Goal: Obtain resource: Download file/media

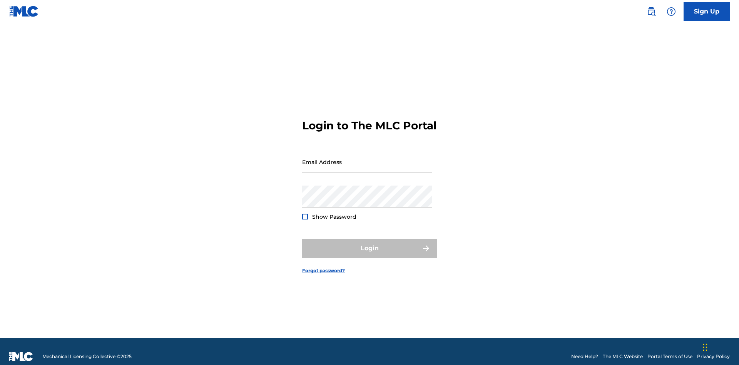
scroll to position [10, 0]
click at [367, 158] on input "Email Address" at bounding box center [367, 162] width 130 height 22
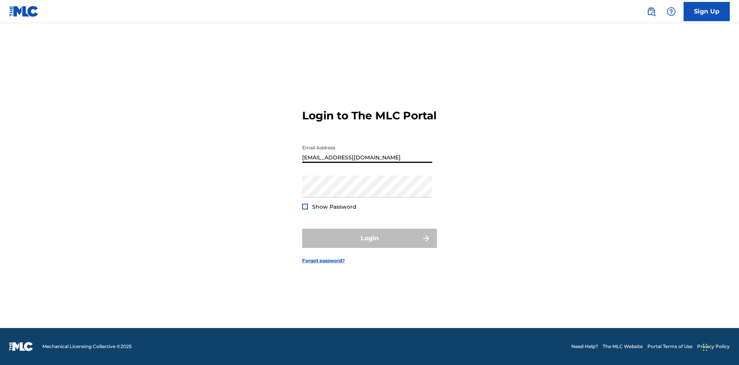
scroll to position [0, 20]
type input "[EMAIL_ADDRESS][DOMAIN_NAME]"
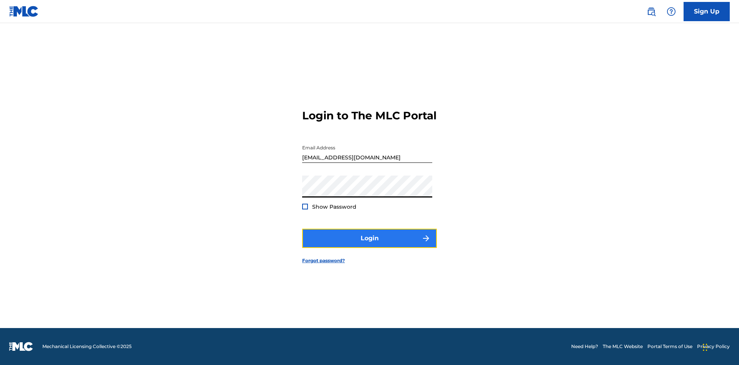
click at [369, 245] on button "Login" at bounding box center [369, 238] width 135 height 19
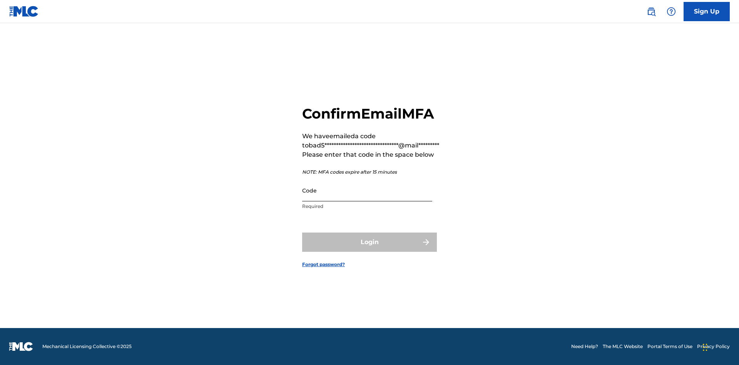
click at [367, 190] on input "Code" at bounding box center [367, 190] width 130 height 22
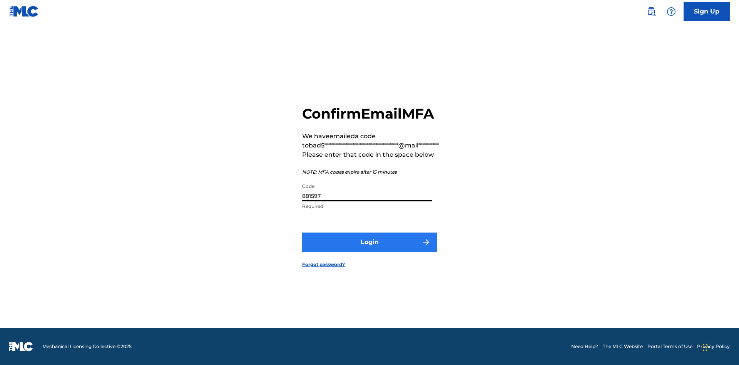
type input "881597"
click at [369, 242] on button "Login" at bounding box center [369, 241] width 135 height 19
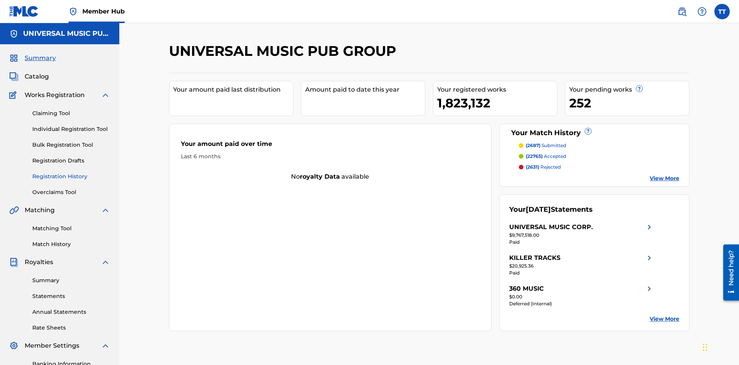
click at [71, 172] on link "Registration History" at bounding box center [71, 176] width 78 height 8
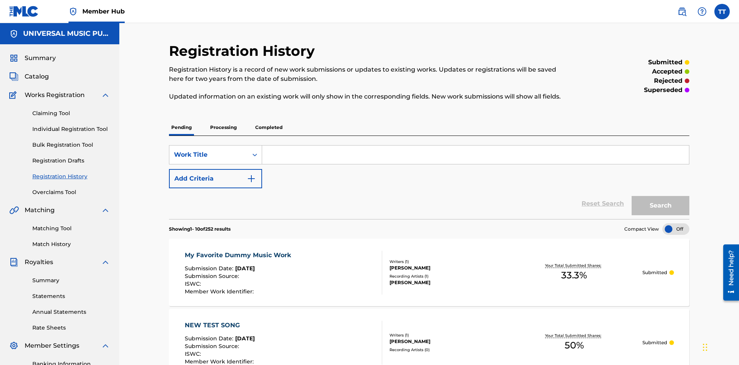
click at [269, 119] on p "Completed" at bounding box center [269, 127] width 32 height 16
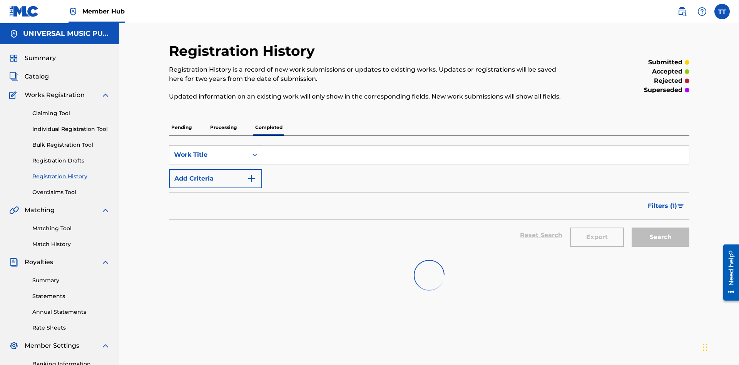
click at [209, 150] on div "Work Title" at bounding box center [208, 154] width 69 height 9
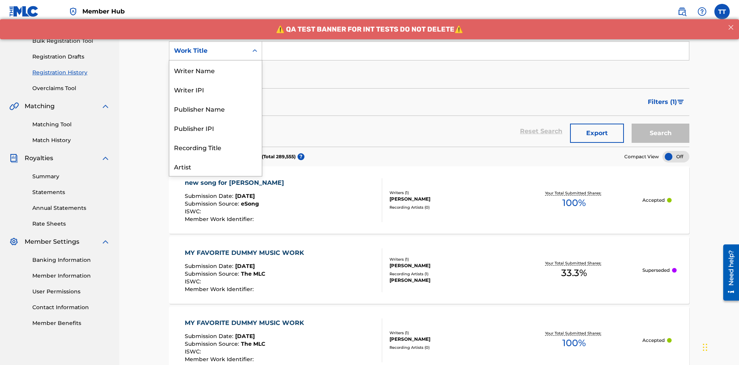
scroll to position [38, 0]
click at [215, 147] on div "ISRC" at bounding box center [215, 146] width 92 height 19
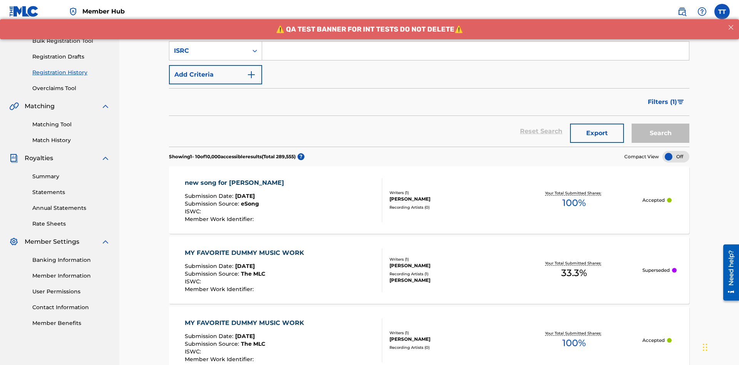
click at [475, 55] on input "Search Form" at bounding box center [475, 51] width 427 height 18
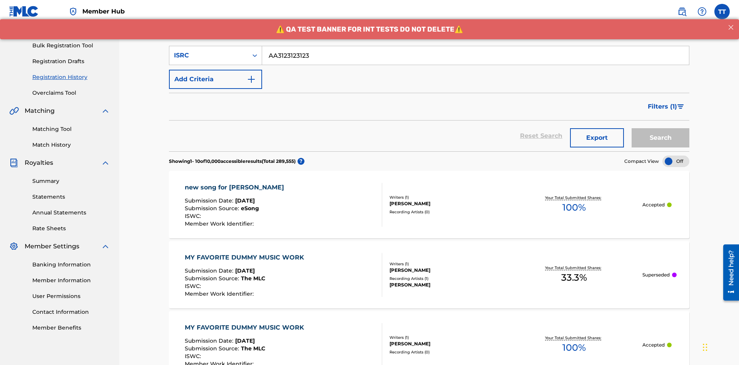
type input "AA3123123123"
click at [660, 128] on button "Search" at bounding box center [660, 137] width 58 height 19
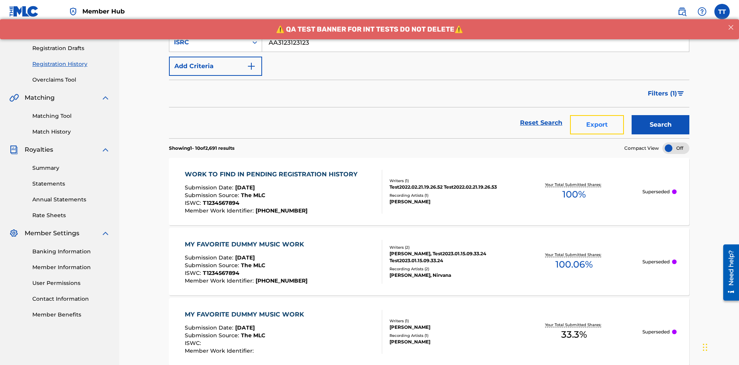
click at [597, 115] on button "Export" at bounding box center [597, 124] width 54 height 19
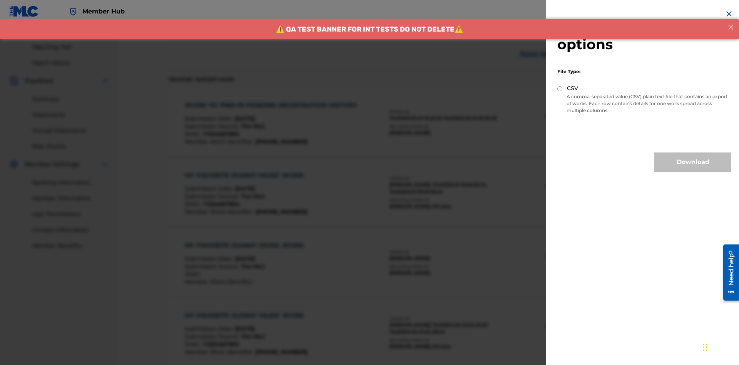
click at [560, 88] on input "CSV" at bounding box center [559, 88] width 5 height 5
radio input "true"
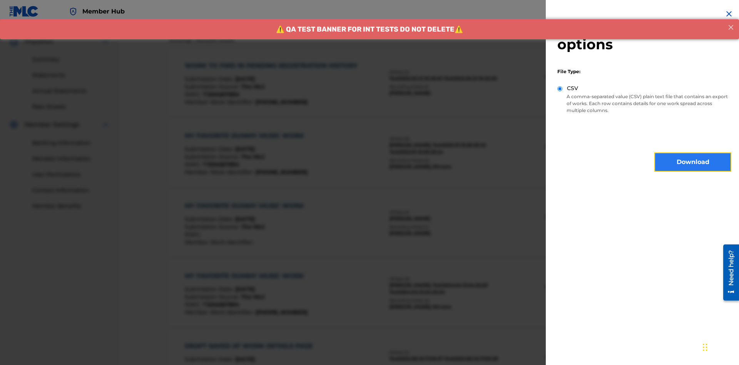
click at [693, 162] on button "Download" at bounding box center [692, 161] width 77 height 19
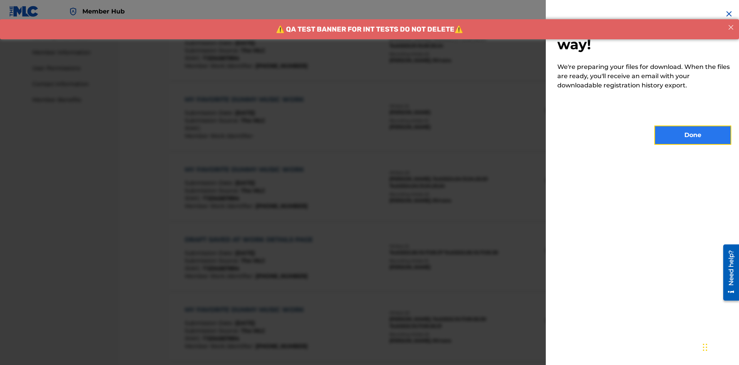
click at [693, 135] on button "Done" at bounding box center [692, 134] width 77 height 19
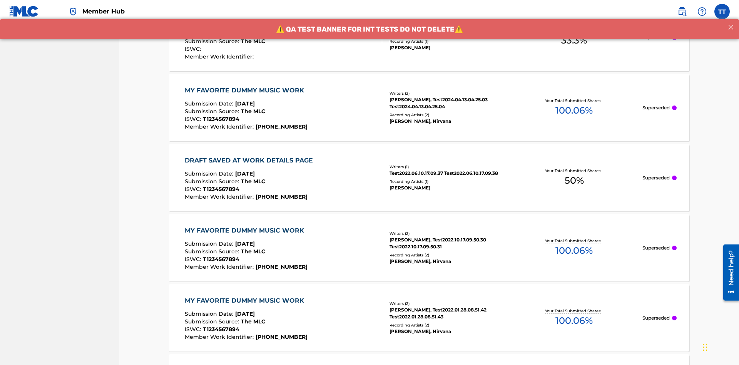
scroll to position [235, 0]
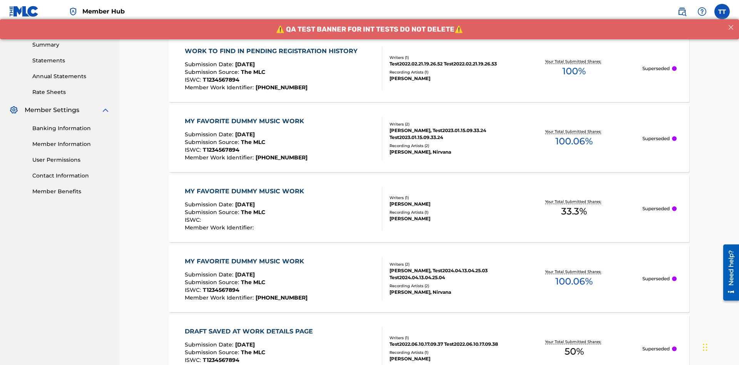
click at [272, 51] on div "WORK TO FIND IN PENDING REGISTRATION HISTORY" at bounding box center [273, 51] width 177 height 9
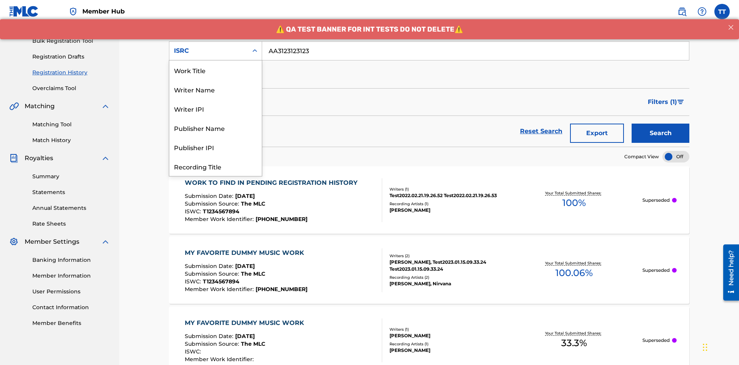
scroll to position [38, 0]
click at [215, 128] on div "Recording Title" at bounding box center [215, 127] width 92 height 19
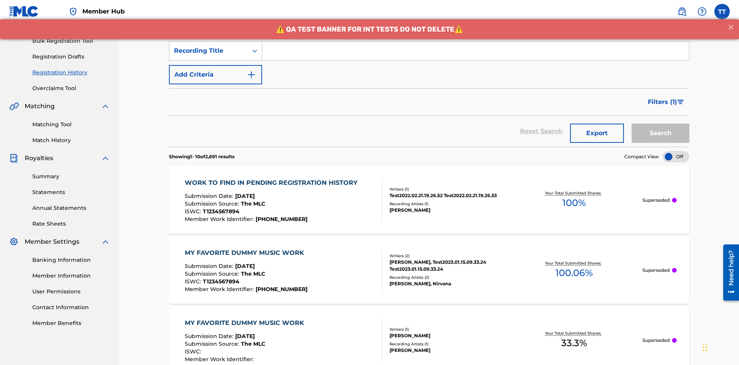
click at [475, 55] on input "Search Form" at bounding box center [475, 51] width 427 height 18
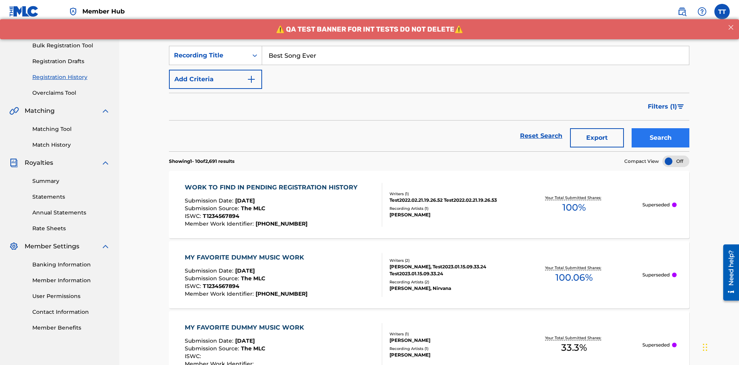
type input "Best Song Ever"
click at [660, 128] on button "Search" at bounding box center [660, 137] width 58 height 19
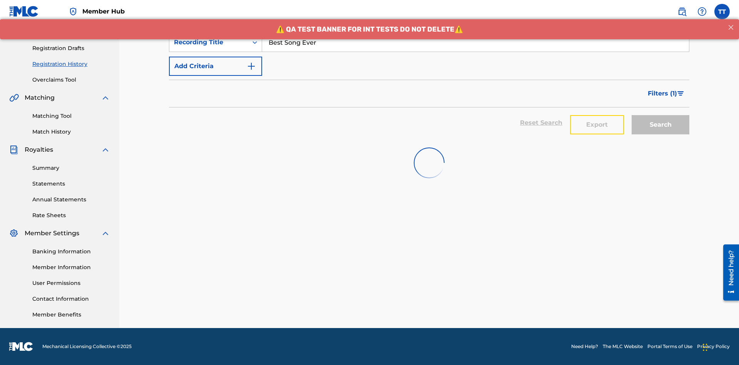
click at [597, 115] on button "Export" at bounding box center [597, 124] width 54 height 19
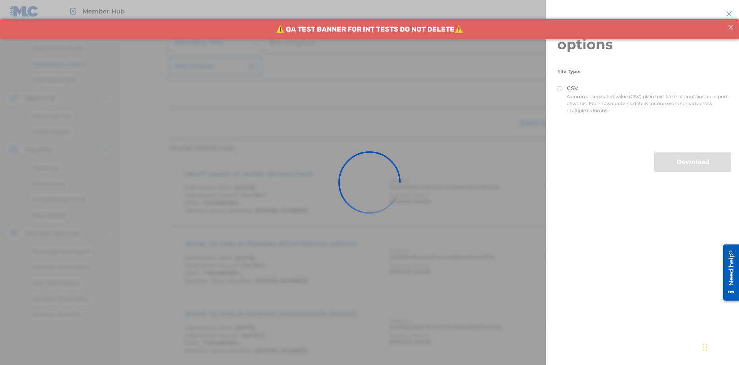
scroll to position [181, 0]
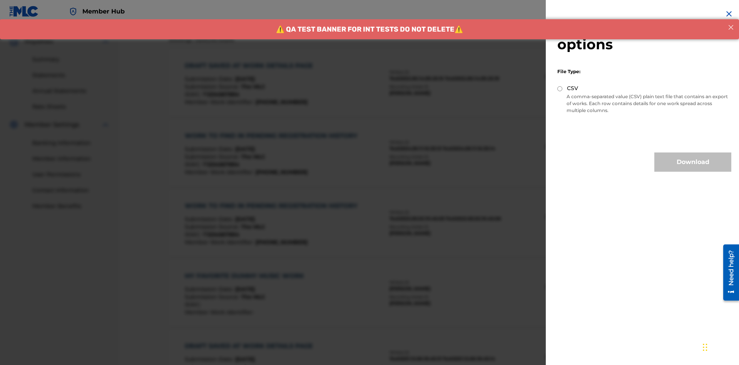
click at [560, 88] on input "CSV" at bounding box center [559, 88] width 5 height 5
radio input "true"
click at [693, 162] on button "Download" at bounding box center [692, 161] width 77 height 19
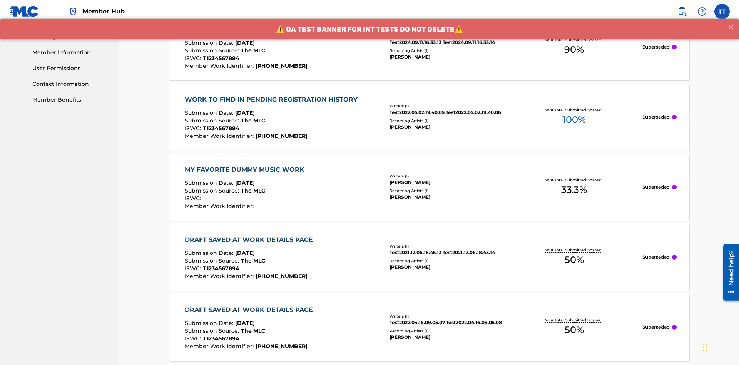
scroll to position [406, 0]
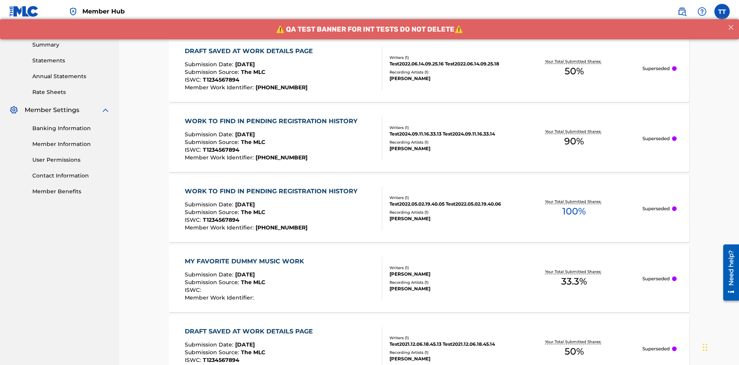
scroll to position [104, 0]
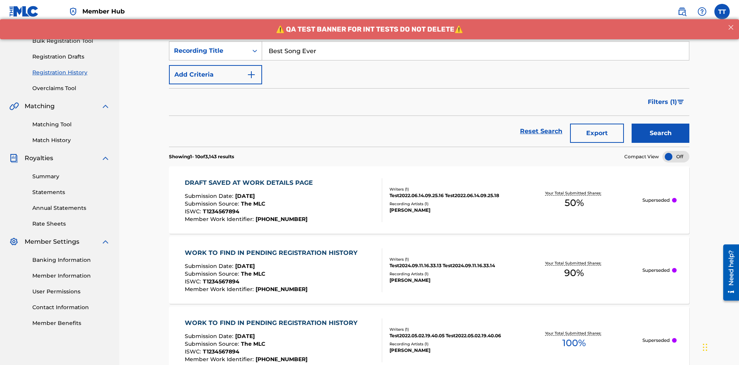
click at [209, 51] on div "Recording Title" at bounding box center [208, 50] width 69 height 9
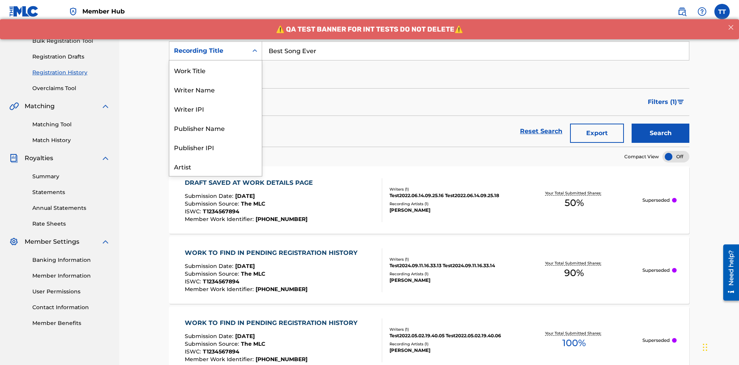
scroll to position [38, 0]
click at [215, 41] on div "Work Title" at bounding box center [215, 31] width 92 height 19
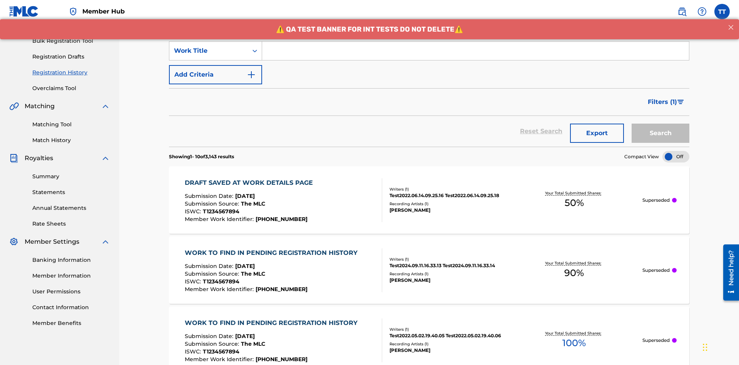
scroll to position [0, 0]
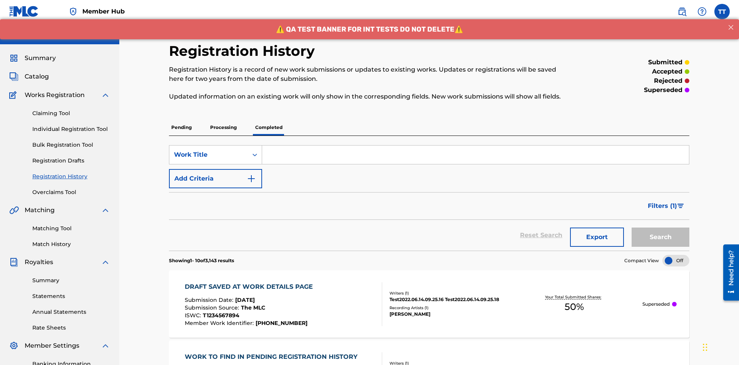
click at [475, 145] on input "Search Form" at bounding box center [475, 154] width 427 height 18
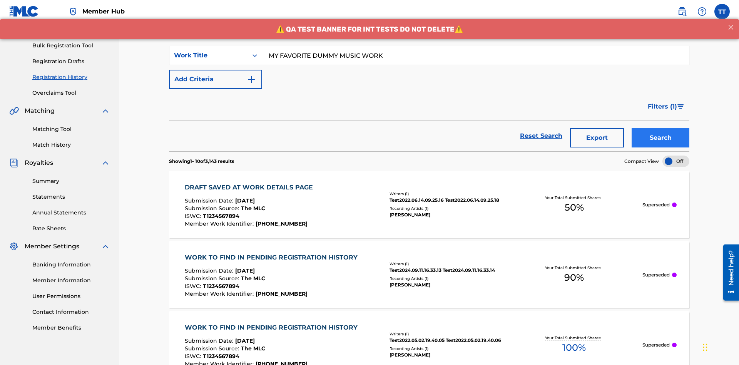
type input "MY FAVORITE DUMMY MUSIC WORK"
click at [660, 128] on button "Search" at bounding box center [660, 137] width 58 height 19
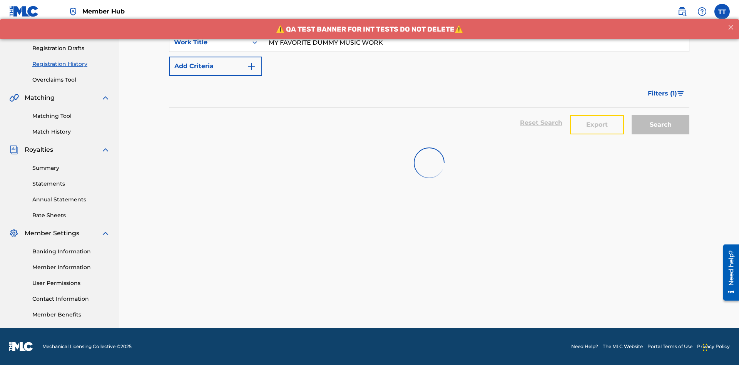
click at [597, 115] on button "Export" at bounding box center [597, 124] width 54 height 19
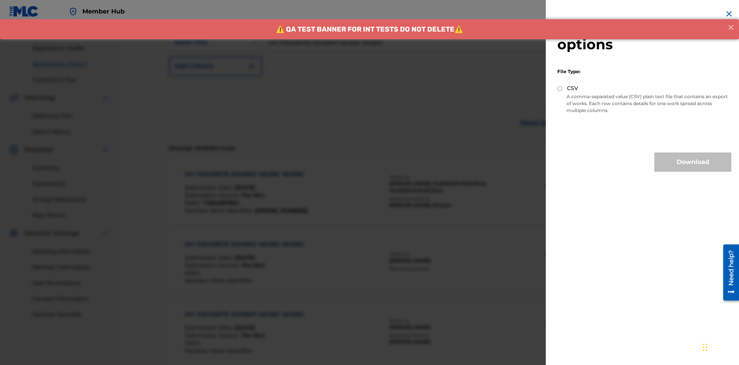
scroll to position [181, 0]
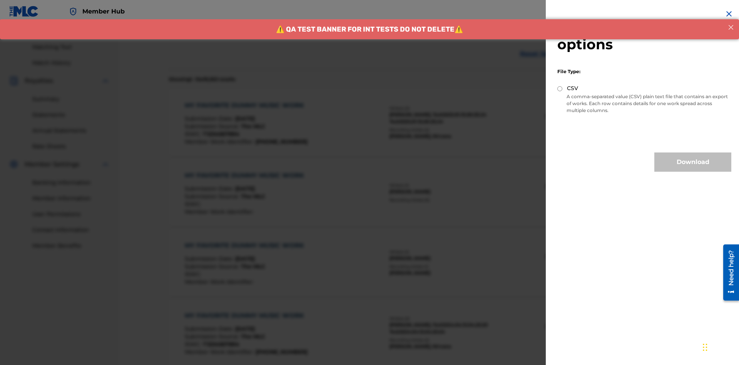
click at [560, 88] on input "CSV" at bounding box center [559, 88] width 5 height 5
radio input "true"
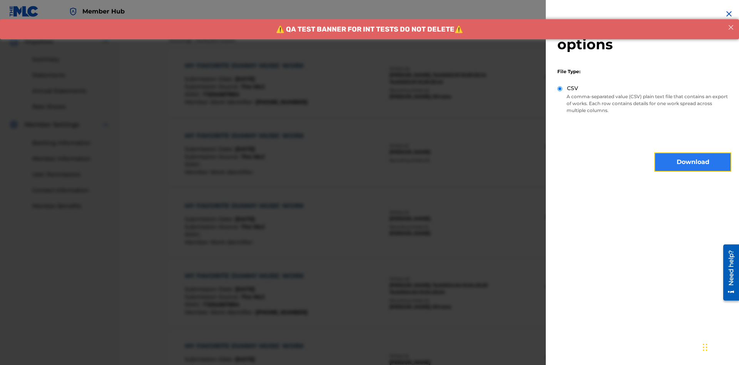
click at [693, 162] on button "Download" at bounding box center [692, 161] width 77 height 19
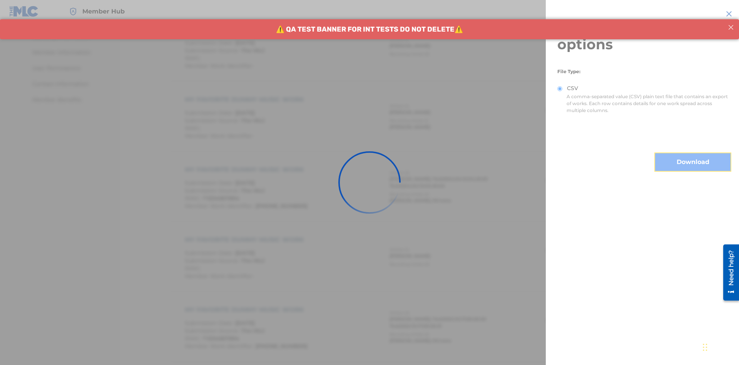
scroll to position [406, 0]
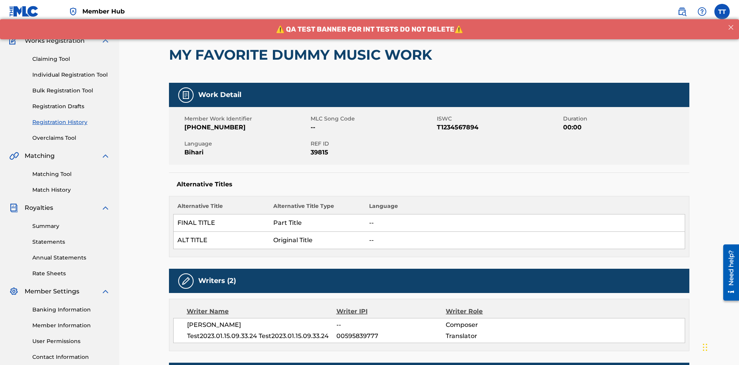
click at [192, 17] on button "< Back" at bounding box center [192, 7] width 46 height 19
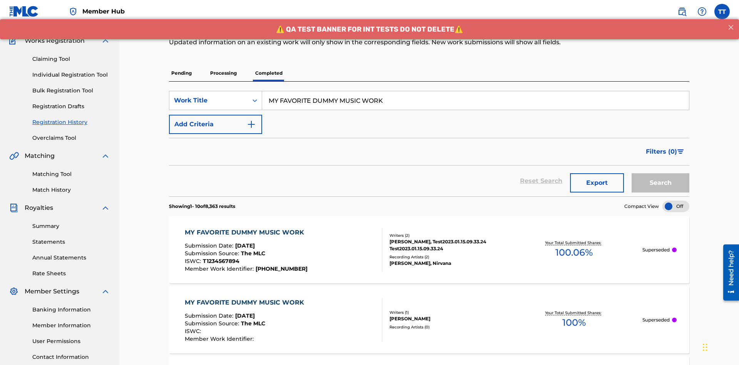
scroll to position [104, 0]
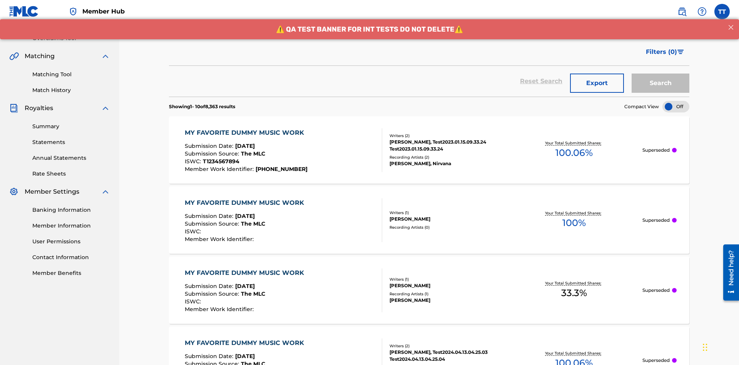
click at [209, 5] on div "Work Title" at bounding box center [208, 0] width 69 height 9
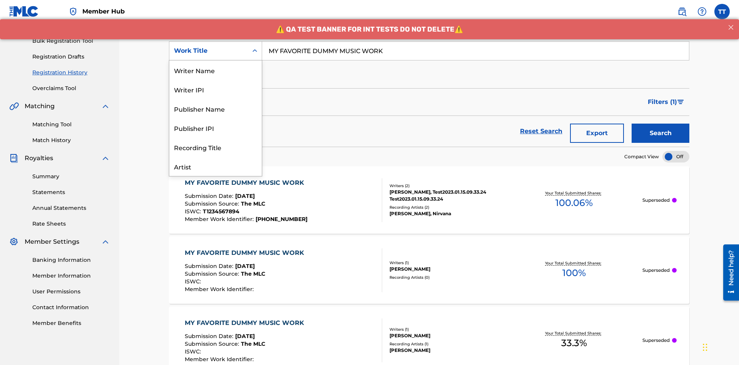
scroll to position [38, 0]
click at [215, 41] on div "Writer Name" at bounding box center [215, 31] width 92 height 19
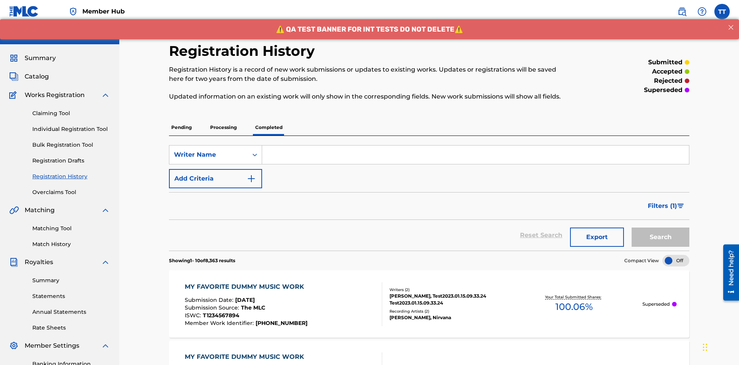
click at [475, 145] on input "Search Form" at bounding box center [475, 154] width 427 height 18
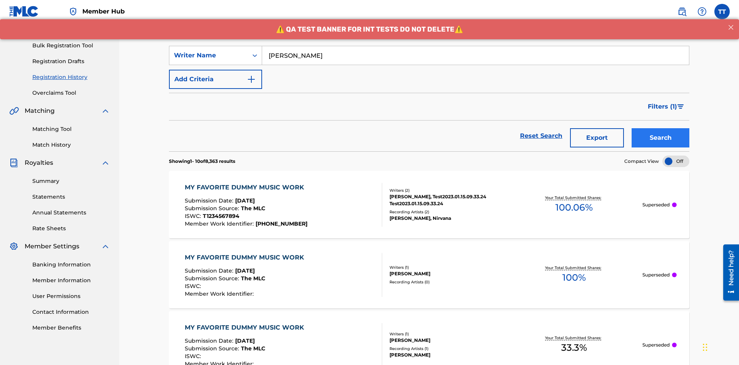
type input "[PERSON_NAME]"
click at [660, 128] on button "Search" at bounding box center [660, 137] width 58 height 19
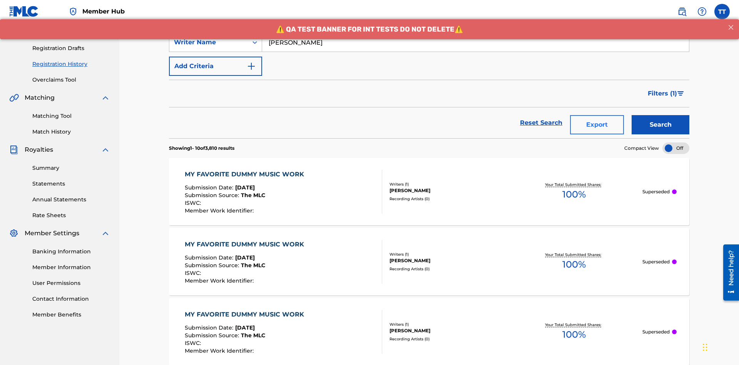
click at [597, 115] on button "Export" at bounding box center [597, 124] width 54 height 19
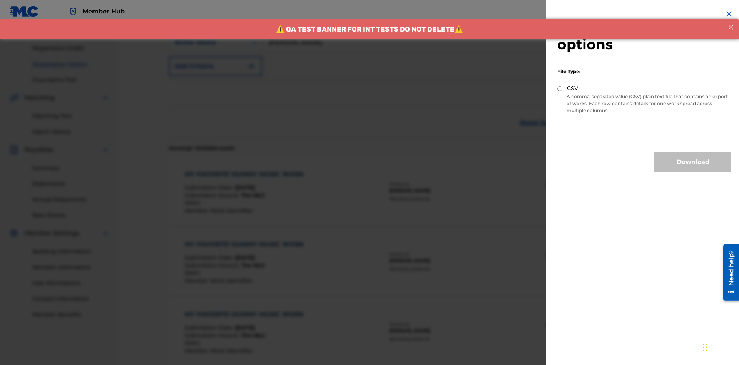
scroll to position [181, 0]
click at [560, 88] on input "CSV" at bounding box center [559, 88] width 5 height 5
radio input "true"
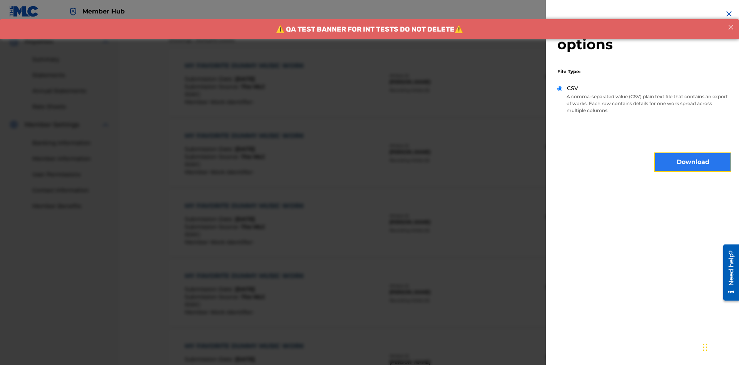
click at [693, 162] on button "Download" at bounding box center [692, 161] width 77 height 19
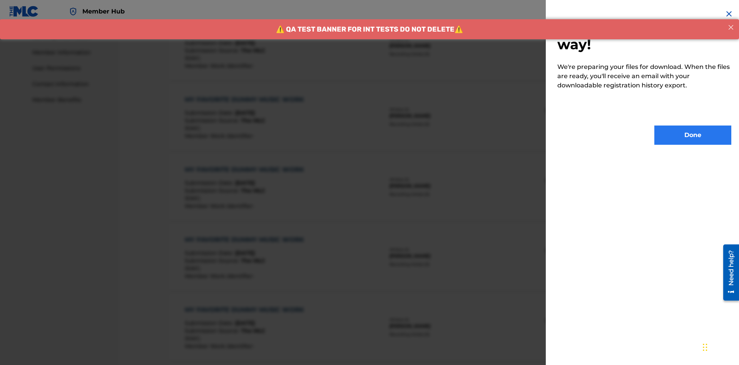
click at [693, 135] on button "Done" at bounding box center [692, 134] width 77 height 19
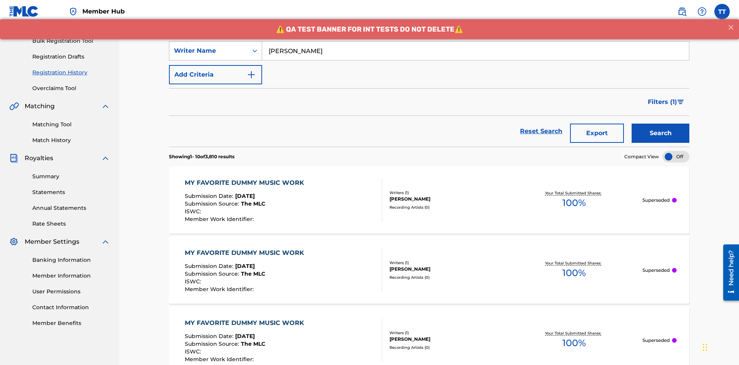
click at [209, 51] on div "Writer Name" at bounding box center [208, 50] width 69 height 9
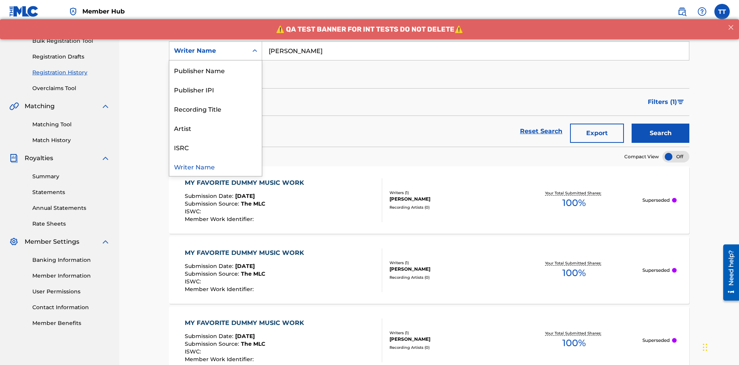
click at [215, 60] on div "Writer IPI" at bounding box center [215, 50] width 92 height 19
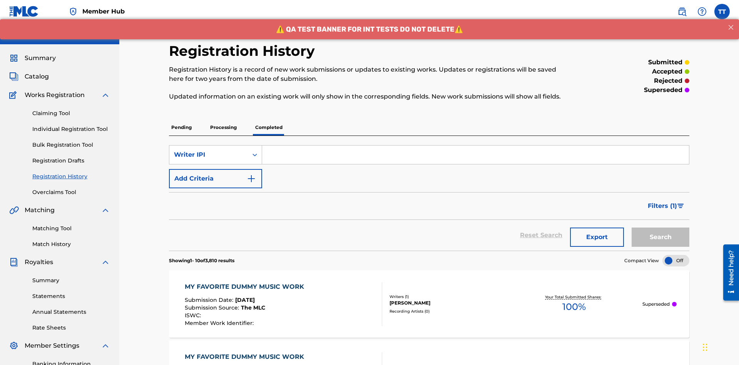
click at [475, 145] on input "Search Form" at bounding box center [475, 154] width 427 height 18
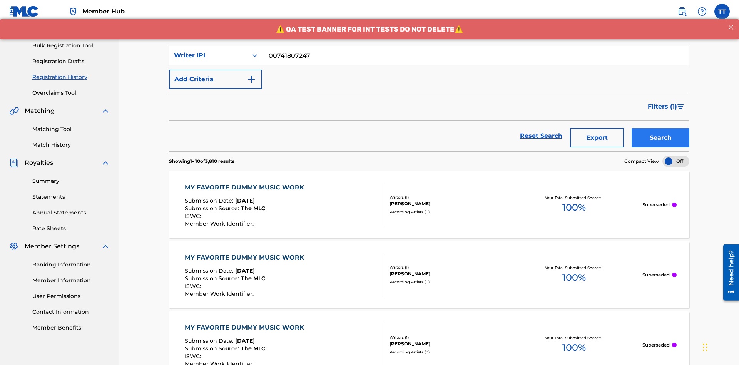
type input "00741807247"
click at [660, 128] on button "Search" at bounding box center [660, 137] width 58 height 19
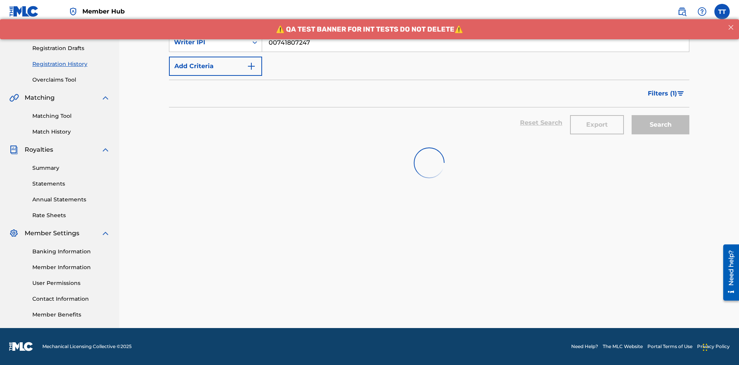
click at [597, 115] on button "Export" at bounding box center [597, 124] width 54 height 19
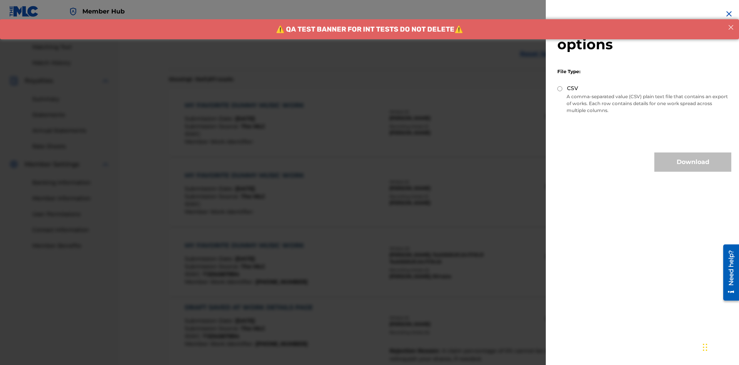
click at [560, 88] on input "CSV" at bounding box center [559, 88] width 5 height 5
radio input "true"
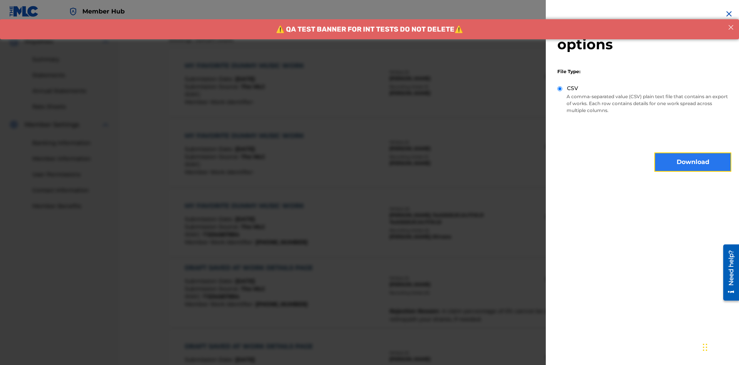
click at [693, 162] on button "Download" at bounding box center [692, 161] width 77 height 19
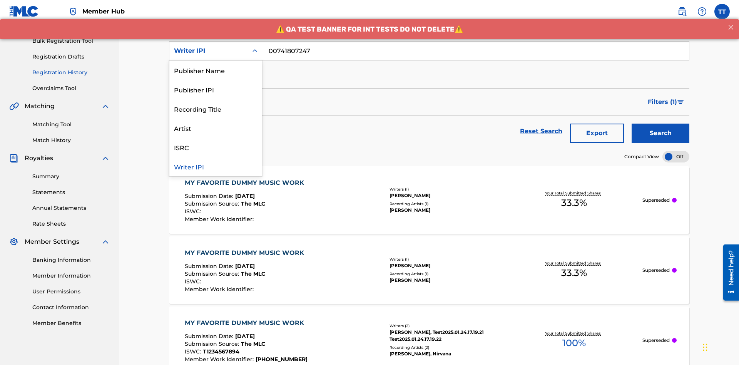
click at [215, 70] on div "Publisher Name" at bounding box center [215, 69] width 92 height 19
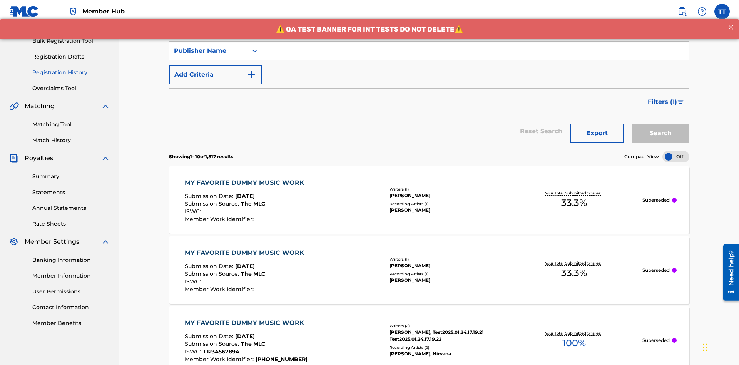
click at [475, 55] on input "Search Form" at bounding box center [475, 51] width 427 height 18
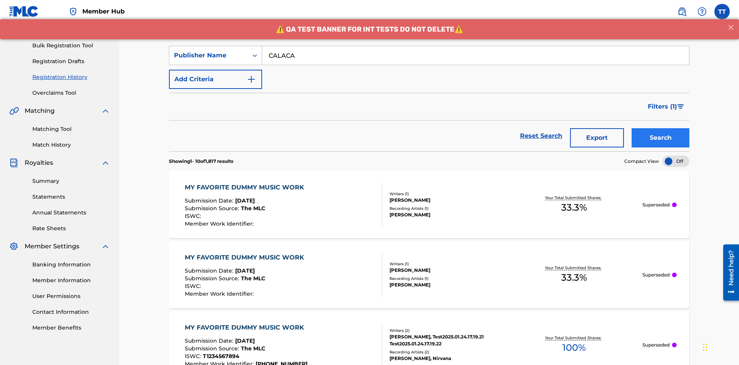
type input "CALACA"
click at [660, 128] on button "Search" at bounding box center [660, 137] width 58 height 19
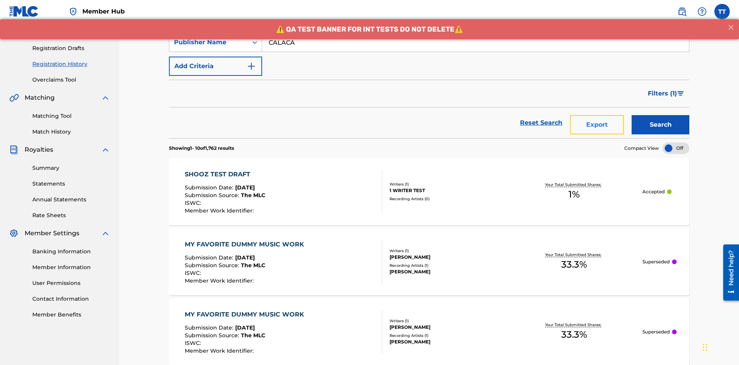
click at [597, 115] on button "Export" at bounding box center [597, 124] width 54 height 19
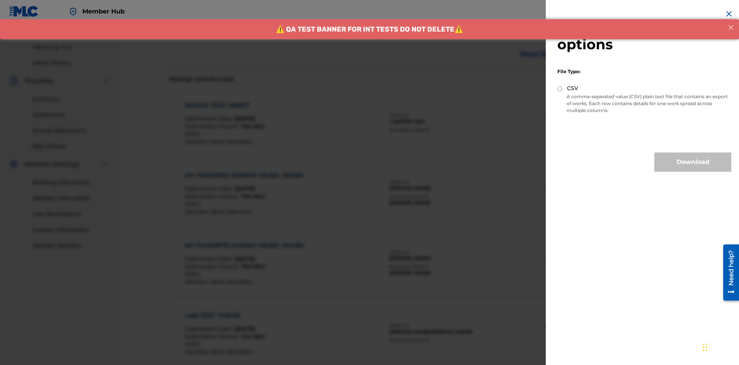
click at [560, 88] on input "CSV" at bounding box center [559, 88] width 5 height 5
radio input "true"
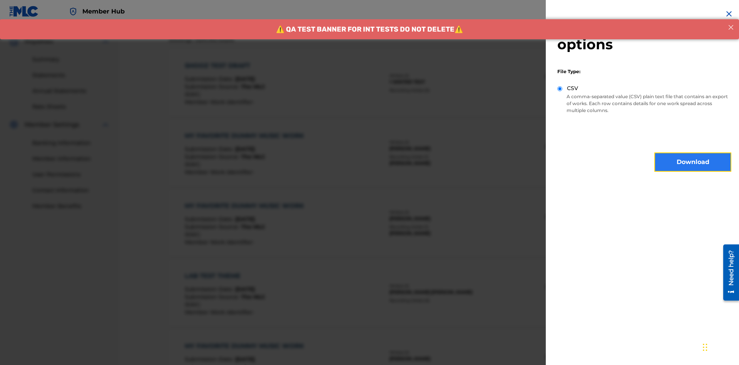
click at [693, 162] on button "Download" at bounding box center [692, 161] width 77 height 19
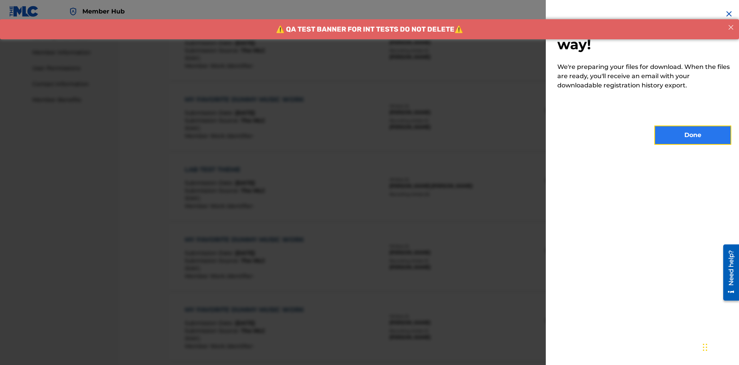
click at [693, 135] on button "Done" at bounding box center [692, 134] width 77 height 19
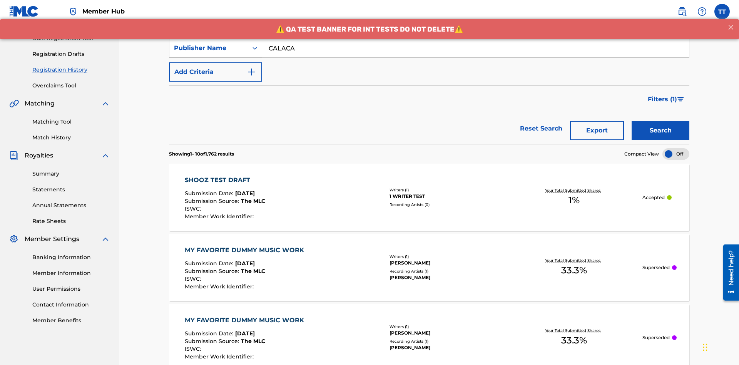
click at [209, 51] on div "Publisher Name" at bounding box center [208, 47] width 69 height 9
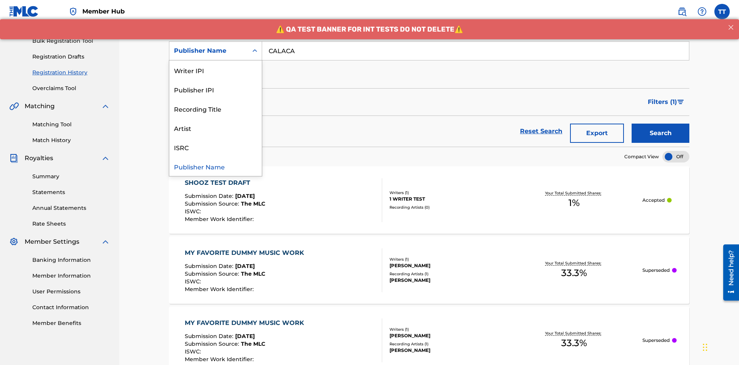
click at [215, 89] on div "Publisher IPI" at bounding box center [215, 89] width 92 height 19
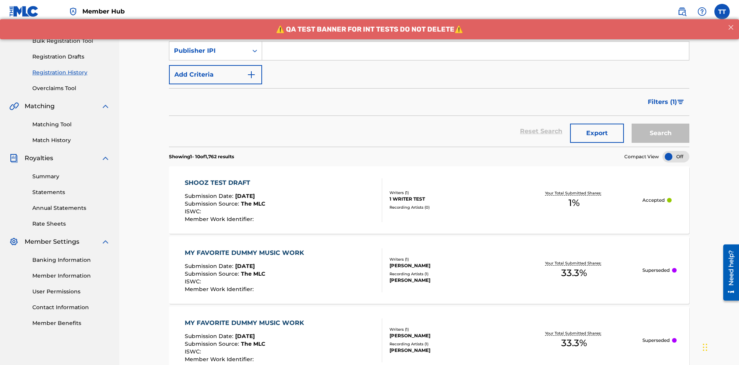
click at [475, 55] on input "Search Form" at bounding box center [475, 51] width 427 height 18
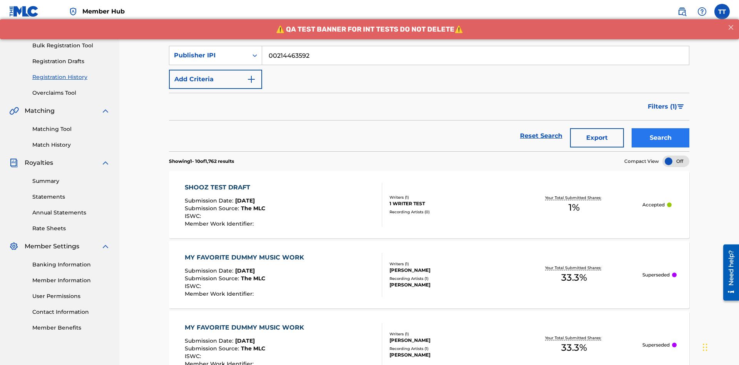
type input "00214463592"
click at [660, 128] on button "Search" at bounding box center [660, 137] width 58 height 19
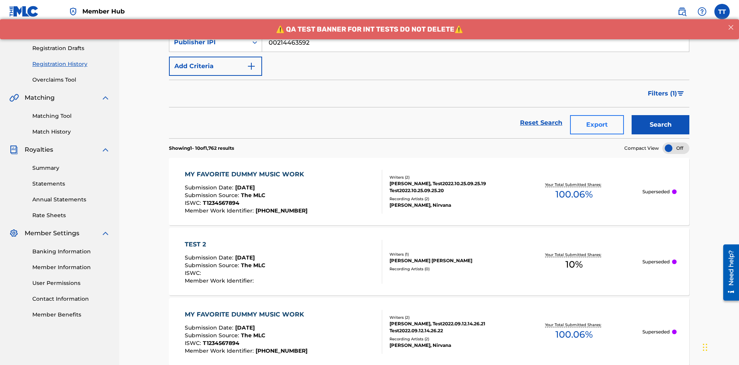
click at [597, 115] on button "Export" at bounding box center [597, 124] width 54 height 19
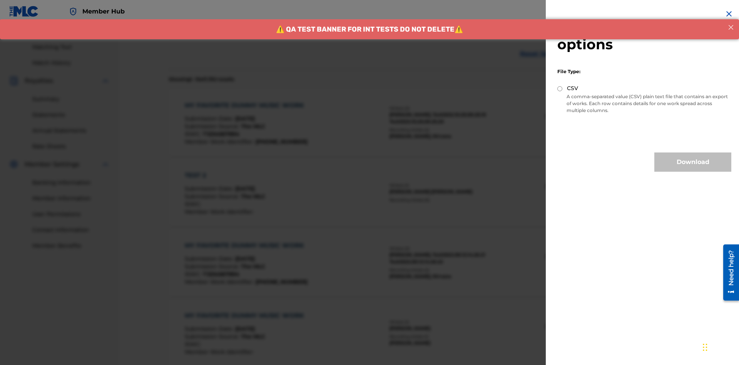
click at [560, 88] on input "CSV" at bounding box center [559, 88] width 5 height 5
radio input "true"
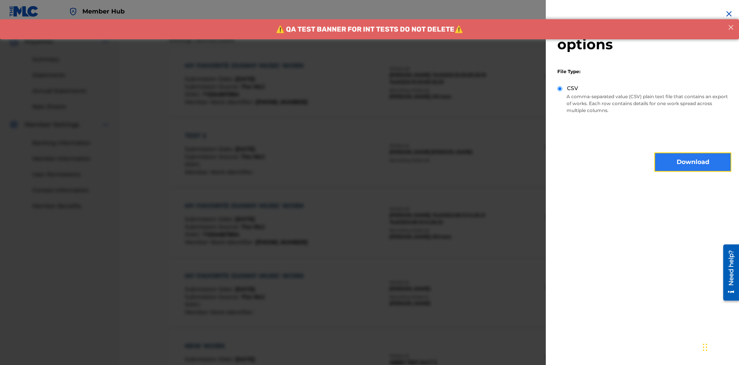
click at [693, 162] on button "Download" at bounding box center [692, 161] width 77 height 19
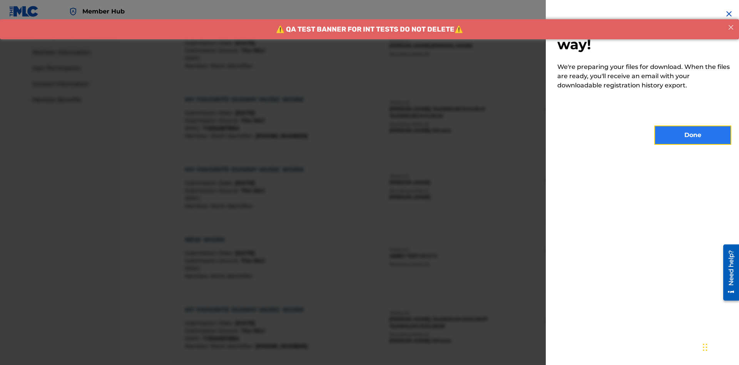
click at [693, 135] on button "Done" at bounding box center [692, 134] width 77 height 19
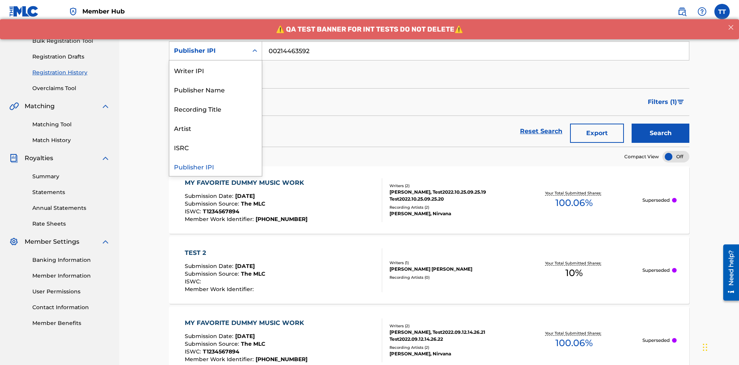
click at [215, 128] on div "Artist" at bounding box center [215, 127] width 92 height 19
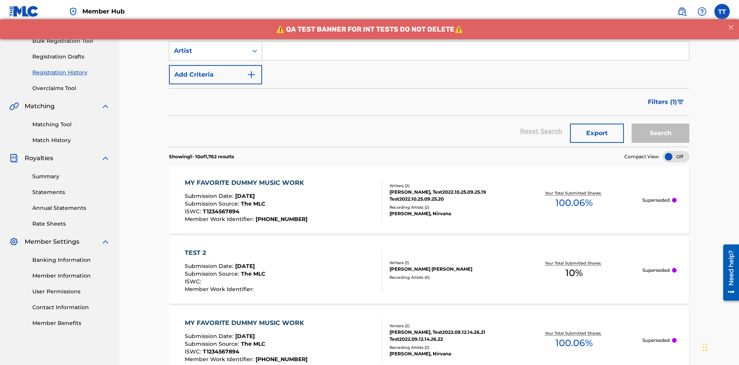
click at [475, 55] on input "Search Form" at bounding box center [475, 51] width 427 height 18
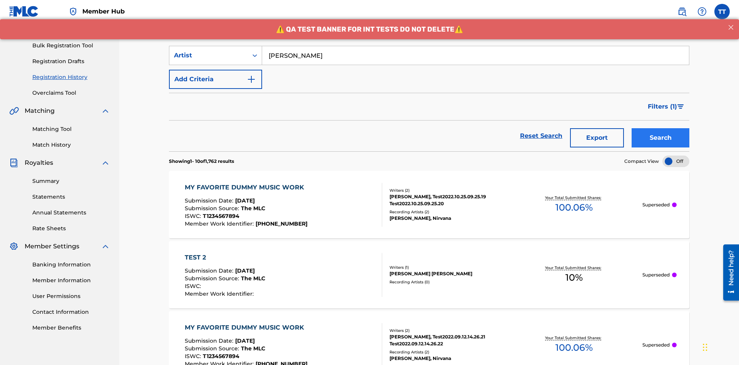
type input "[PERSON_NAME]"
click at [660, 128] on button "Search" at bounding box center [660, 137] width 58 height 19
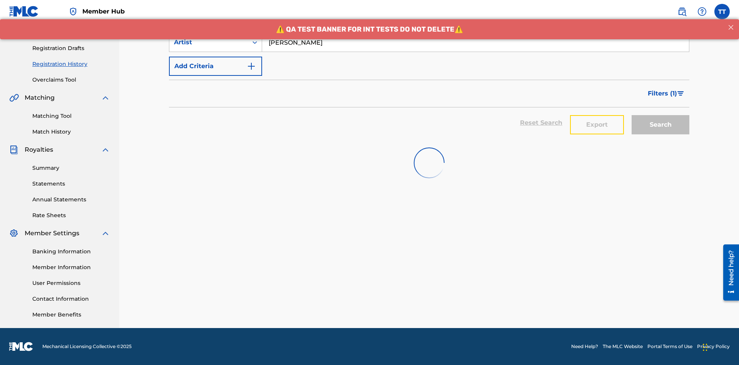
click at [597, 115] on button "Export" at bounding box center [597, 124] width 54 height 19
